Goal: Task Accomplishment & Management: Manage account settings

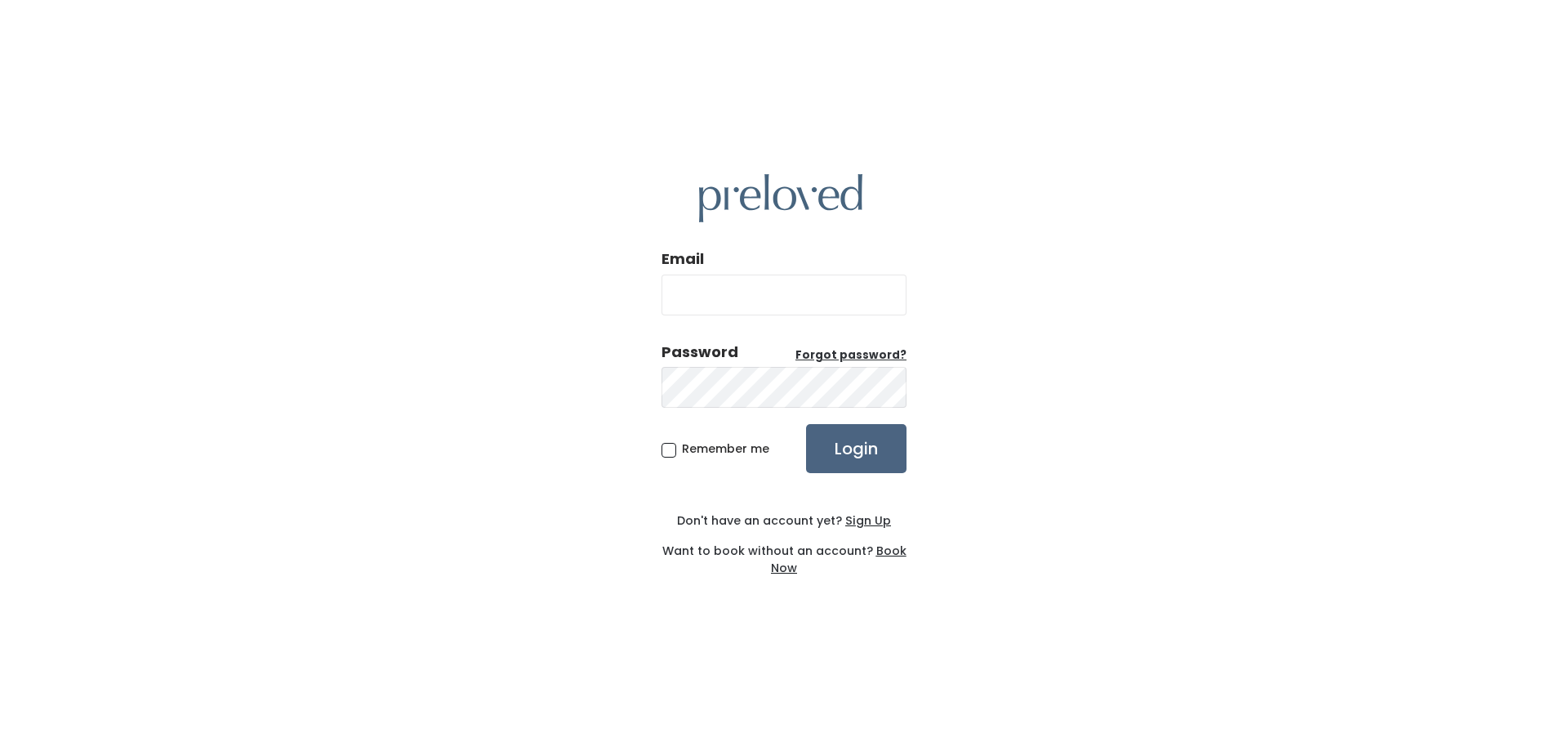
type input "[EMAIL_ADDRESS][DOMAIN_NAME]"
click at [885, 455] on input "Login" at bounding box center [856, 449] width 101 height 49
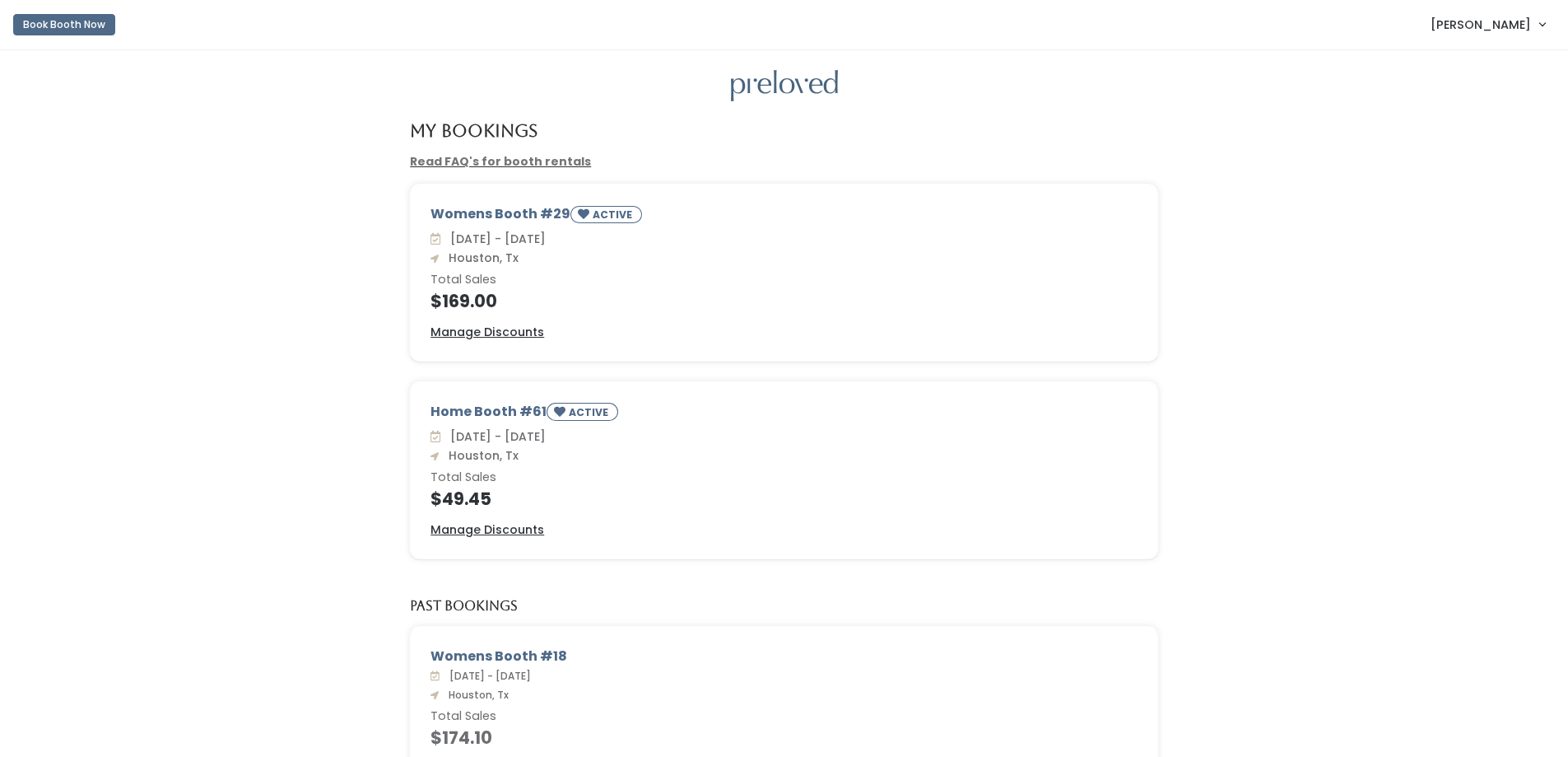
click at [244, 330] on div "Womens Booth #29 ACTIVE Sat. Aug 16 - Fri. Aug 22 Houston, Tx Total Sales $169.…" at bounding box center [784, 282] width 1535 height 197
